Goal: Check status: Check status

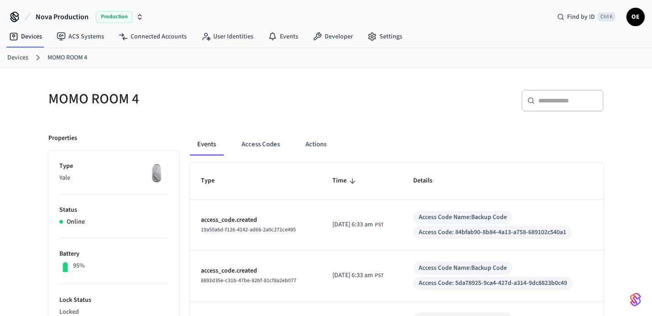
click at [257, 138] on button "Access Codes" at bounding box center [260, 144] width 53 height 22
